Goal: Find specific page/section: Find specific page/section

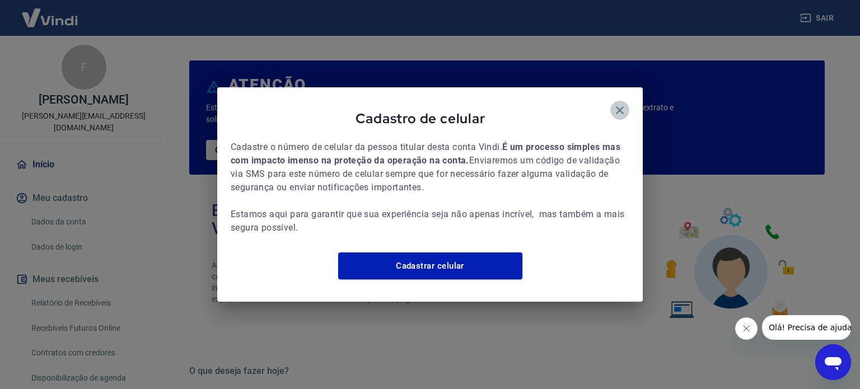
click at [616, 104] on icon "button" at bounding box center [619, 110] width 13 height 13
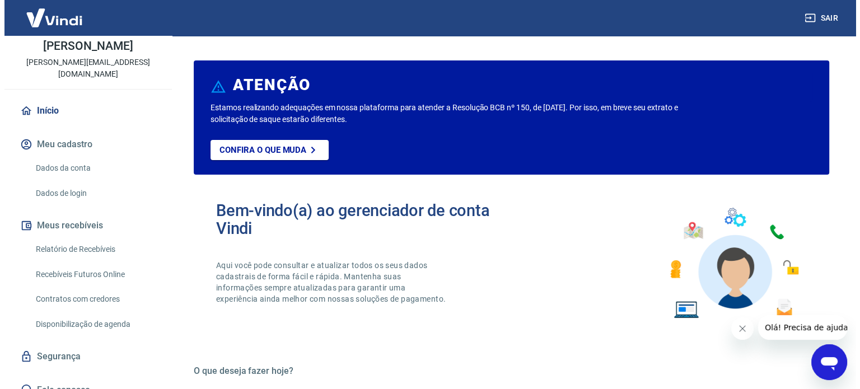
scroll to position [55, 0]
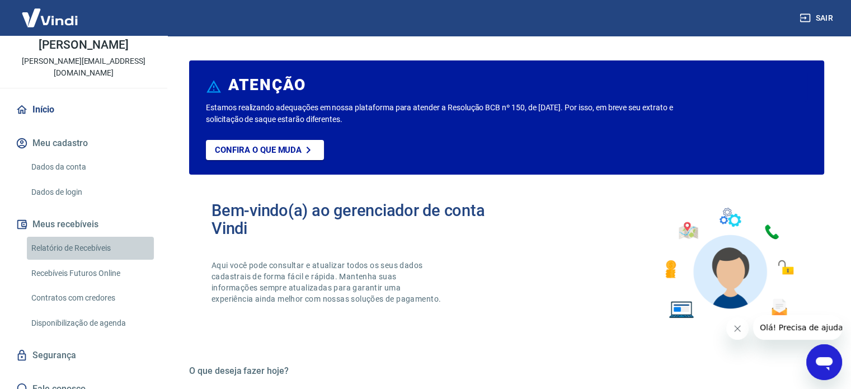
click at [94, 237] on link "Relatório de Recebíveis" at bounding box center [90, 248] width 127 height 23
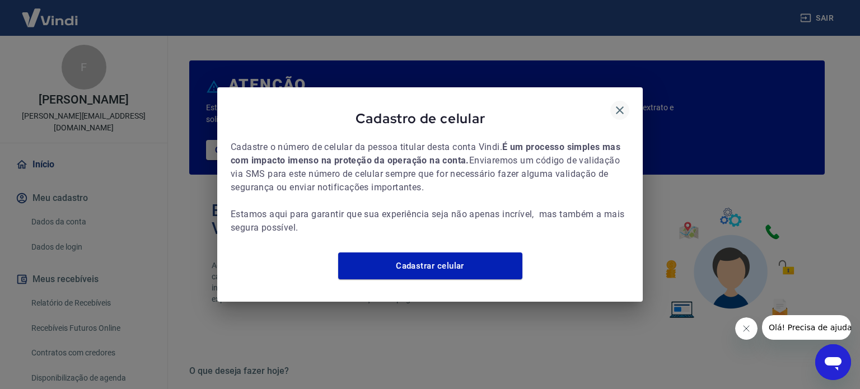
click at [622, 106] on icon "button" at bounding box center [620, 110] width 8 height 8
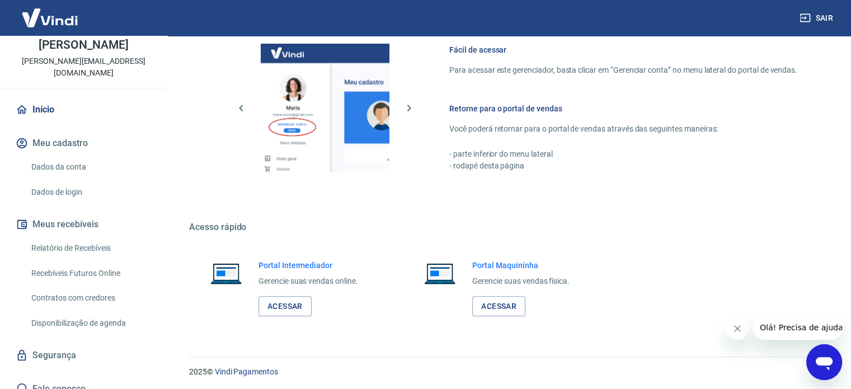
scroll to position [610, 0]
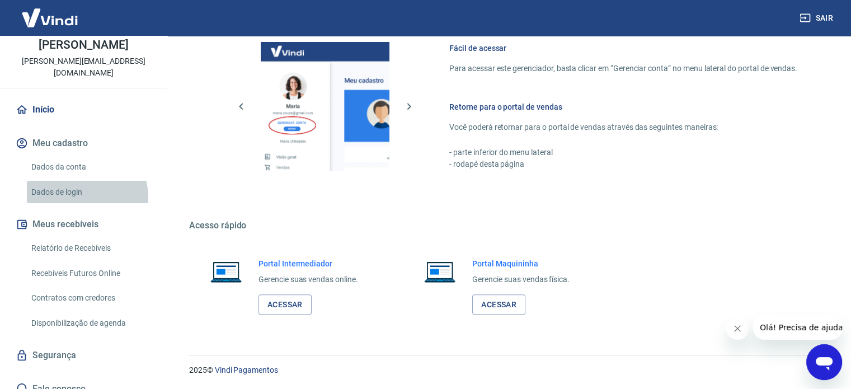
click at [83, 185] on link "Dados de login" at bounding box center [90, 192] width 127 height 23
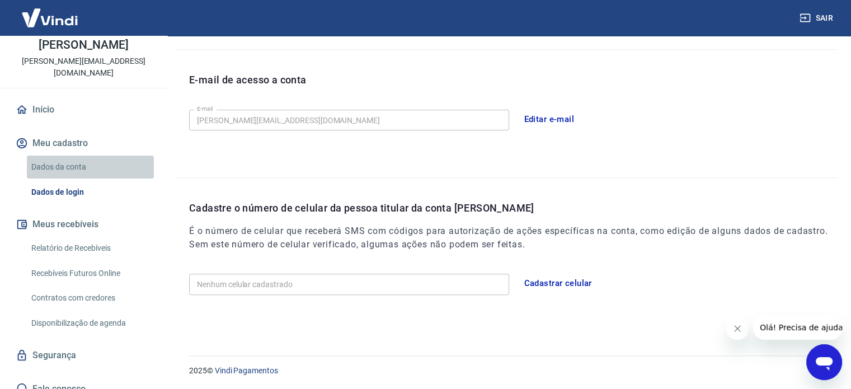
click at [94, 157] on link "Dados da conta" at bounding box center [90, 167] width 127 height 23
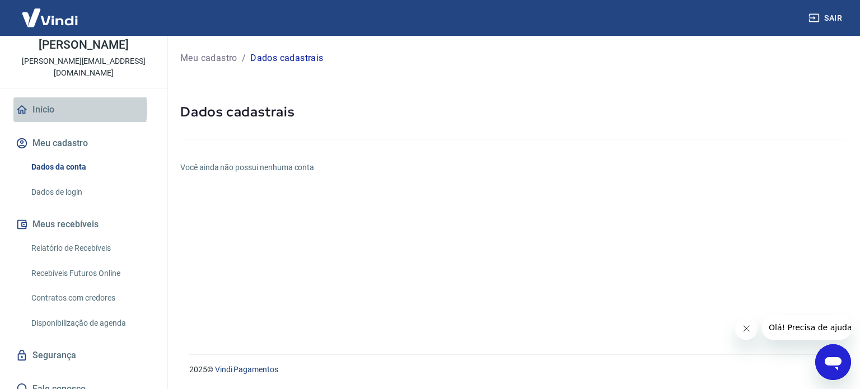
click at [67, 97] on link "Início" at bounding box center [83, 109] width 140 height 25
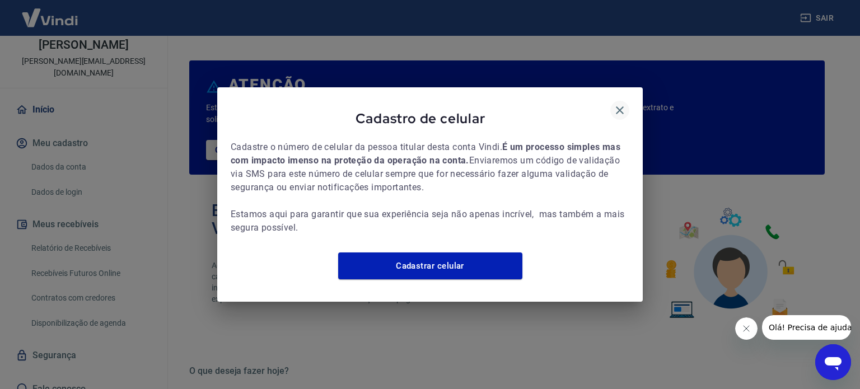
click at [617, 104] on icon "button" at bounding box center [619, 110] width 13 height 13
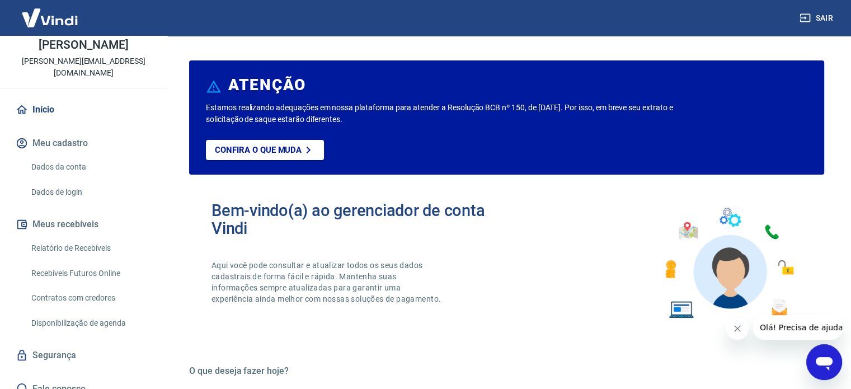
click at [113, 51] on p "[PERSON_NAME]" at bounding box center [84, 45] width 90 height 12
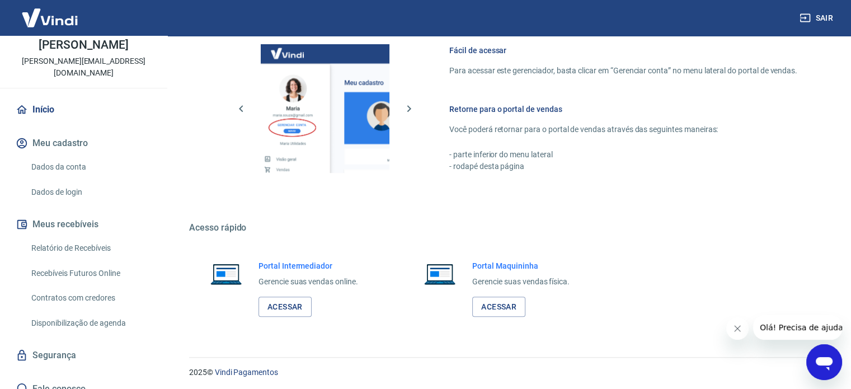
scroll to position [610, 0]
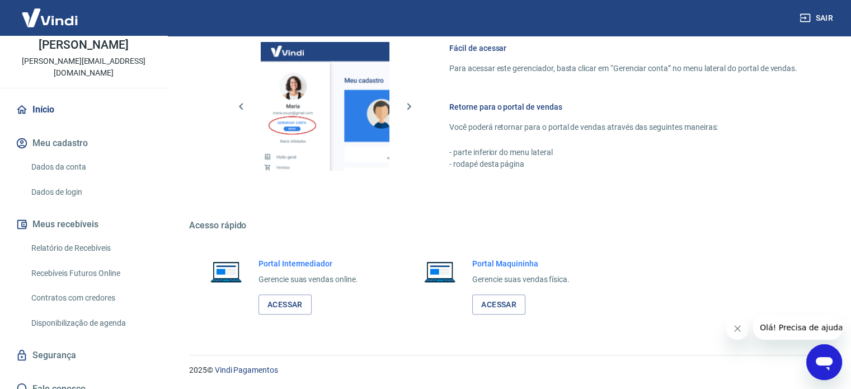
click at [76, 262] on link "Recebíveis Futuros Online" at bounding box center [90, 273] width 127 height 23
